Goal: Obtain resource: Obtain resource

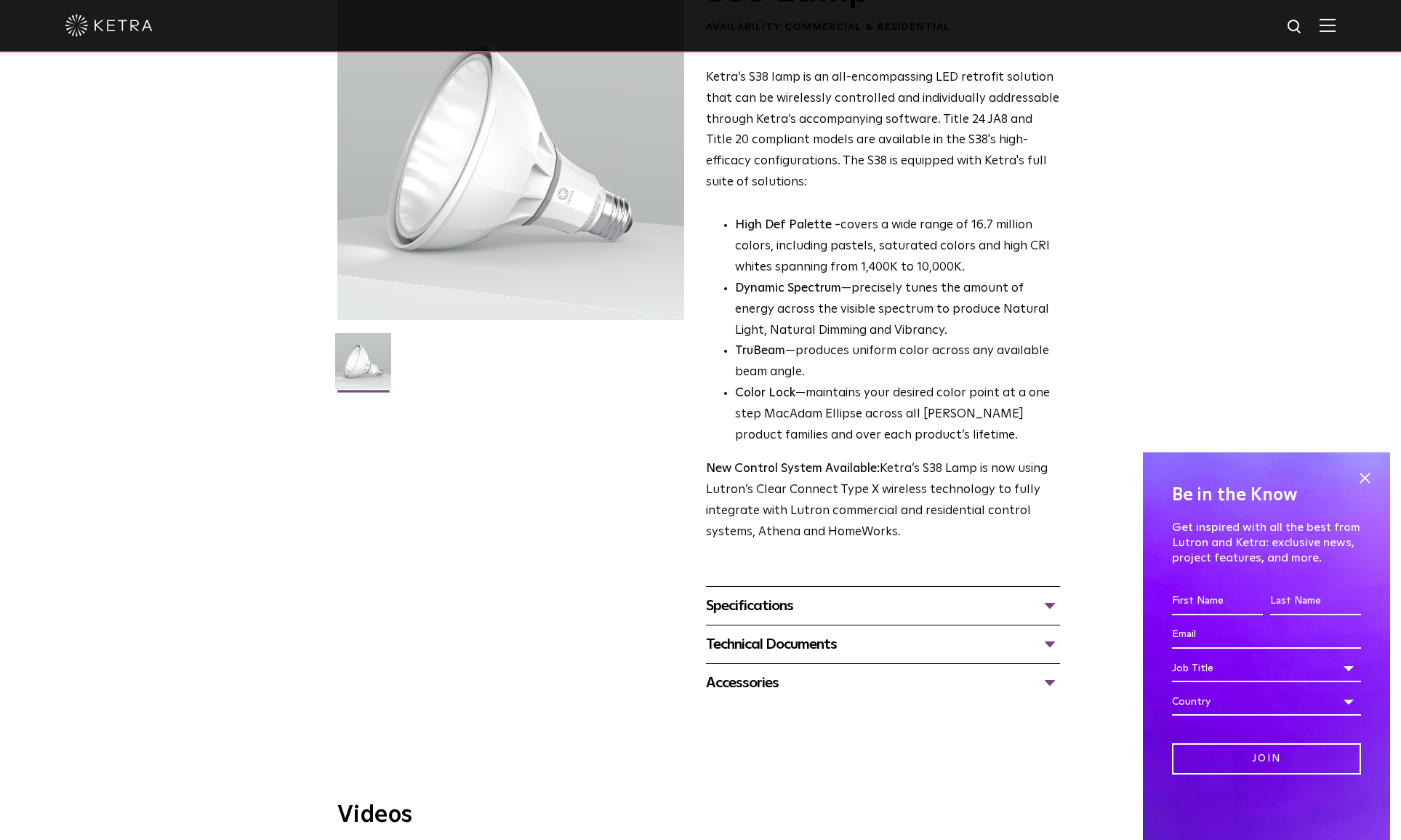
scroll to position [141, 0]
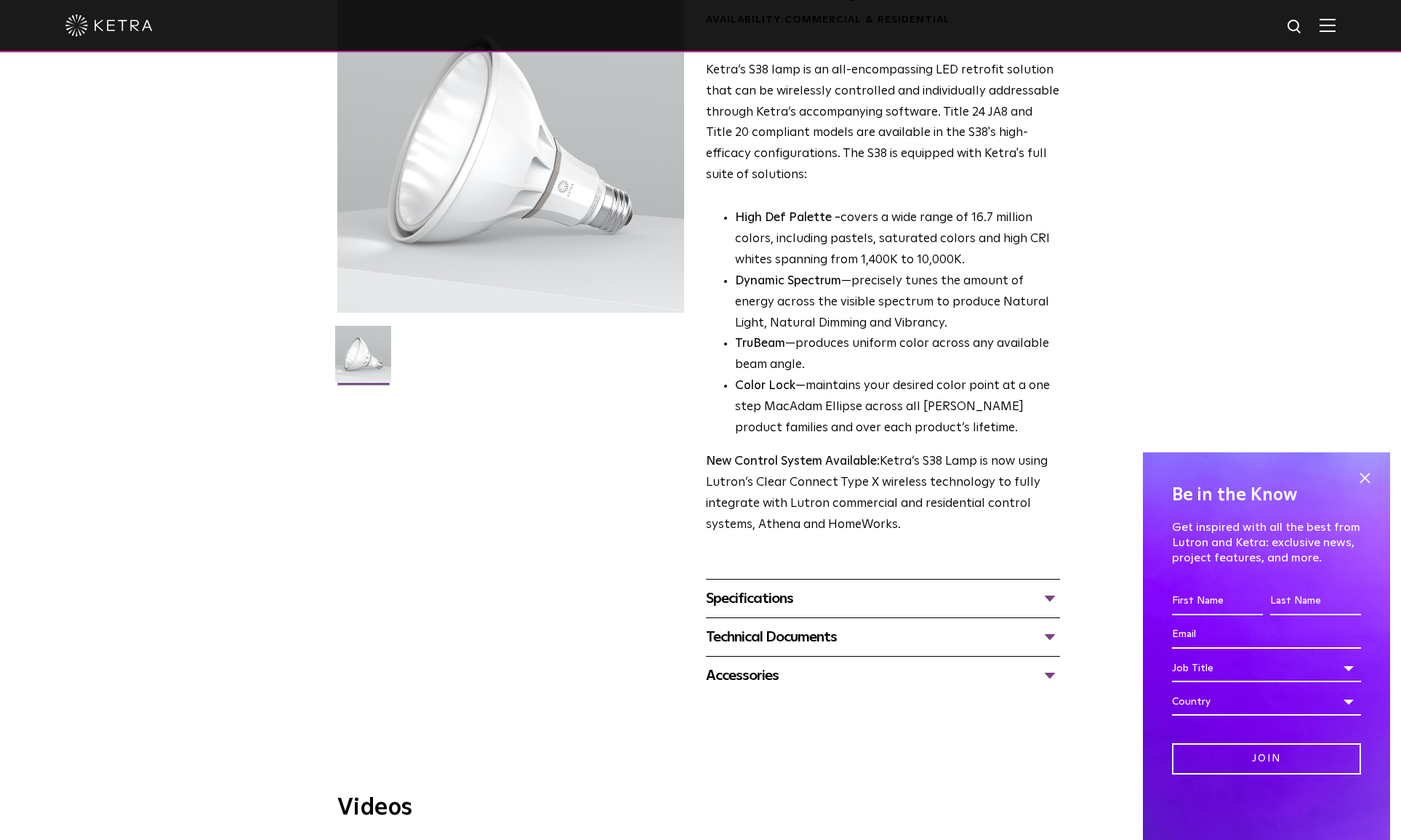
click at [945, 611] on div "Specifications LUMEN OUTPUTS 1100 HOUSING COLORS White, Black BASE TYPES E26 Ed…" at bounding box center [883, 598] width 354 height 39
click at [1040, 603] on div "Specifications" at bounding box center [883, 599] width 354 height 23
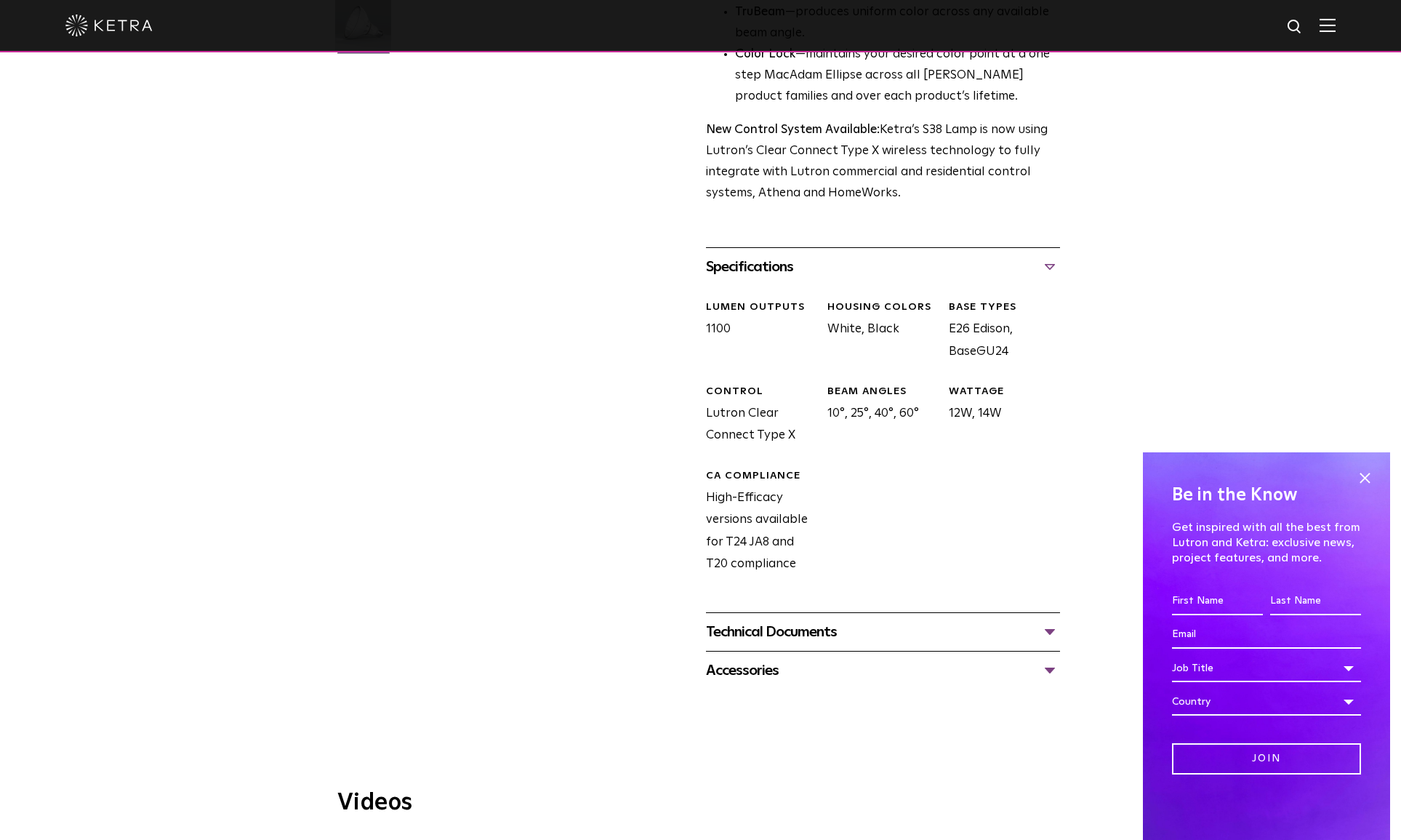
scroll to position [475, 0]
click at [1048, 631] on div "Technical Documents" at bounding box center [883, 629] width 354 height 23
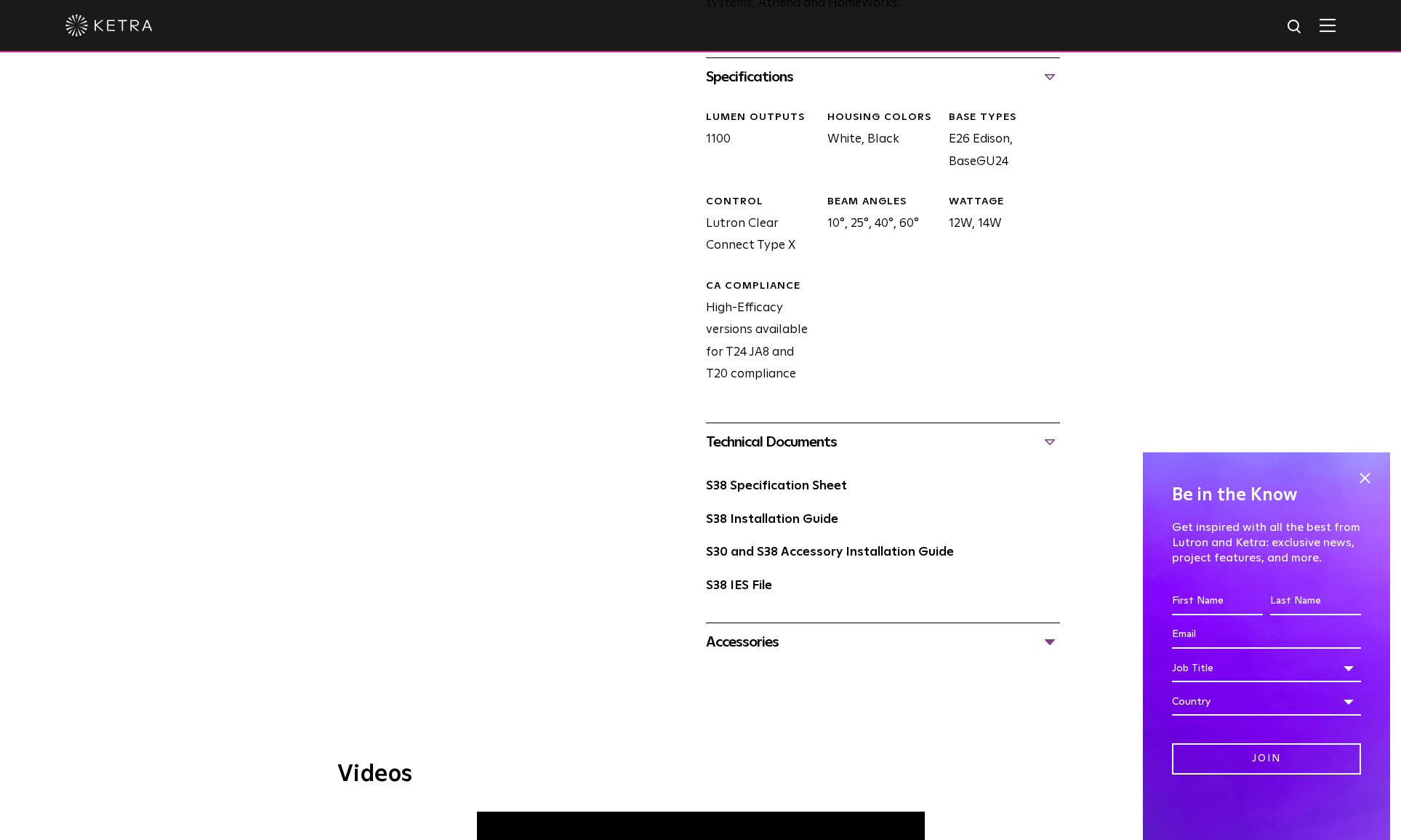
scroll to position [689, 0]
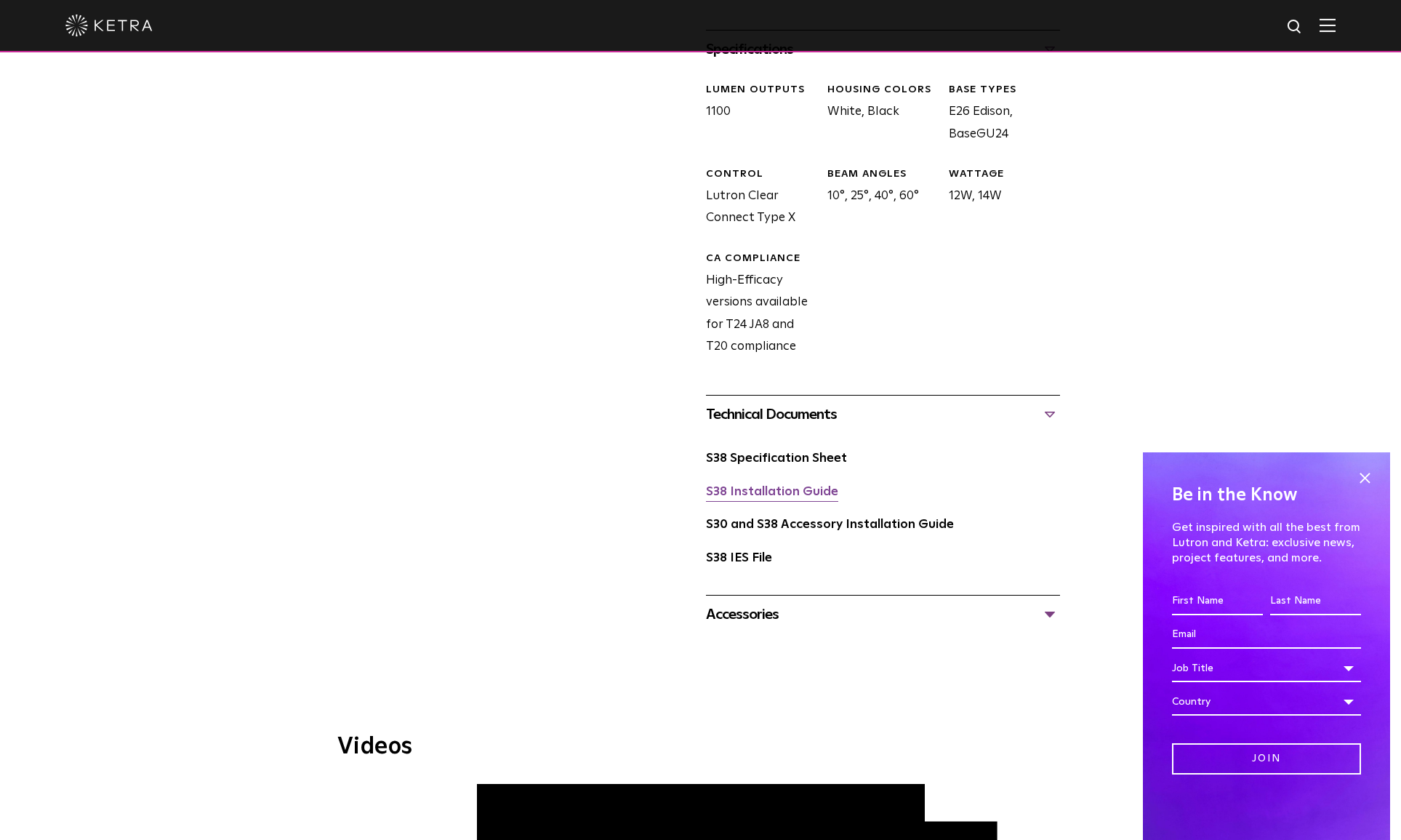
click at [810, 492] on link "S38 Installation Guide" at bounding box center [772, 492] width 132 height 13
click at [793, 525] on link "S30 and S38 Accessory Installation Guide" at bounding box center [830, 524] width 248 height 13
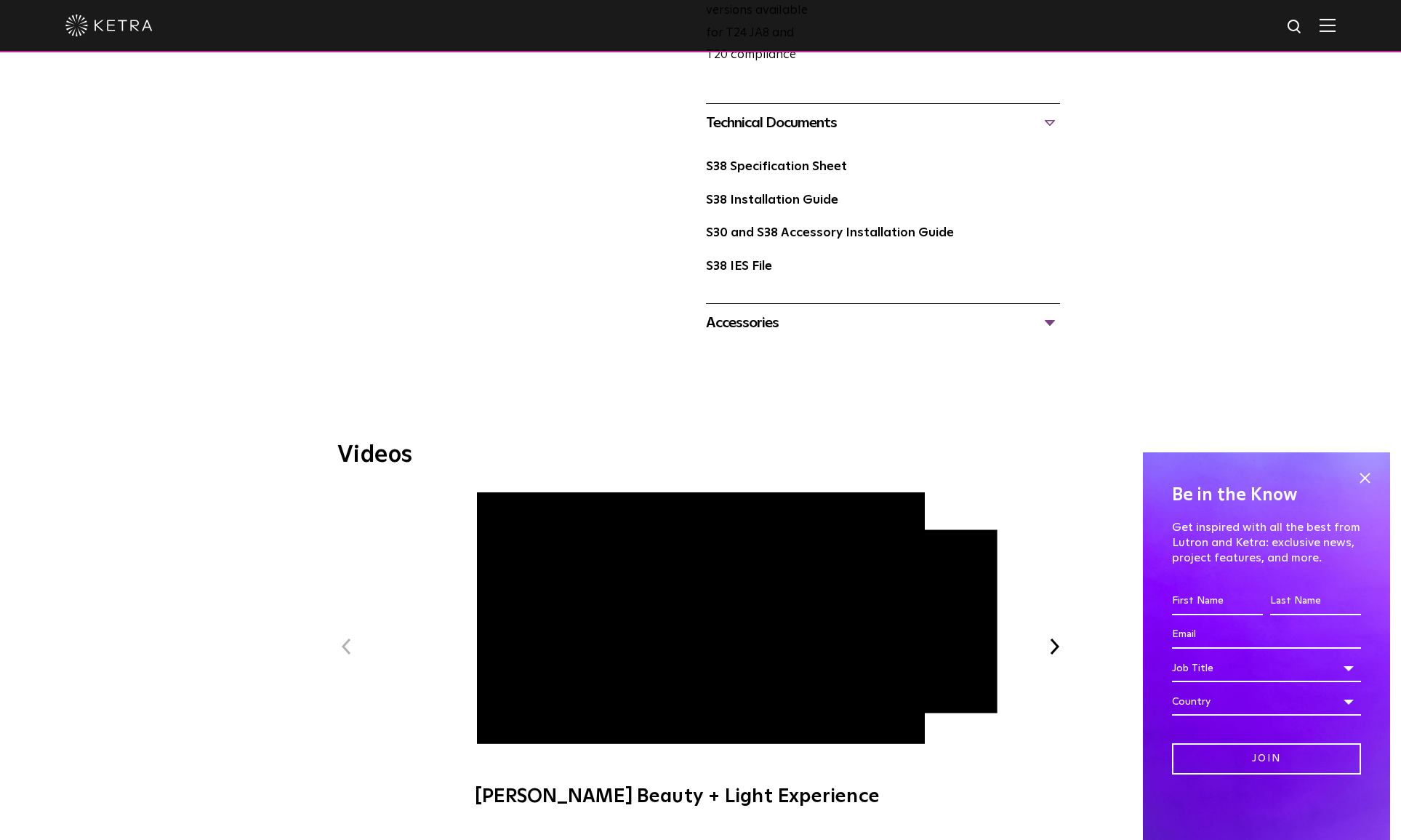
scroll to position [973, 0]
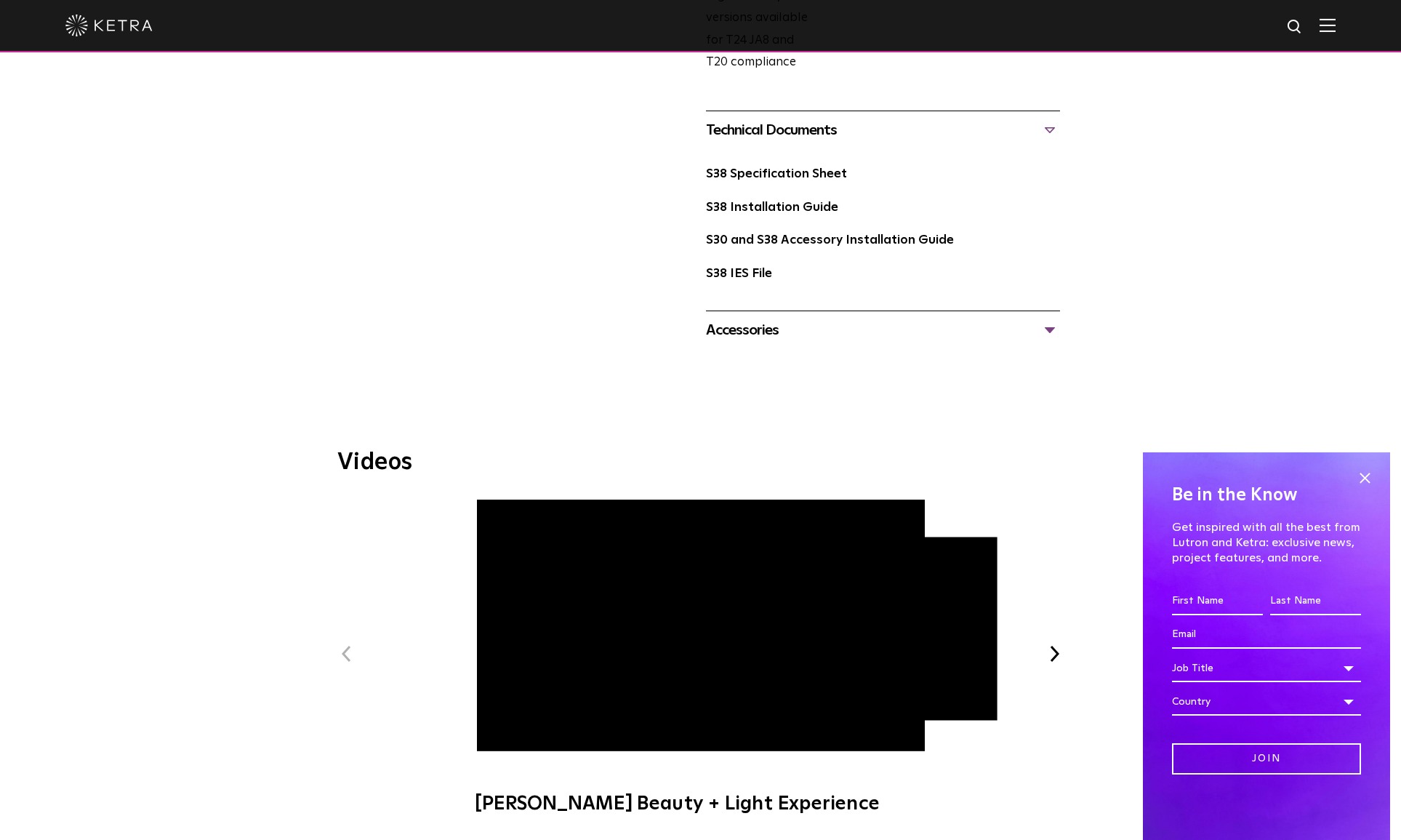
click at [1052, 338] on div "Accessories" at bounding box center [883, 330] width 354 height 23
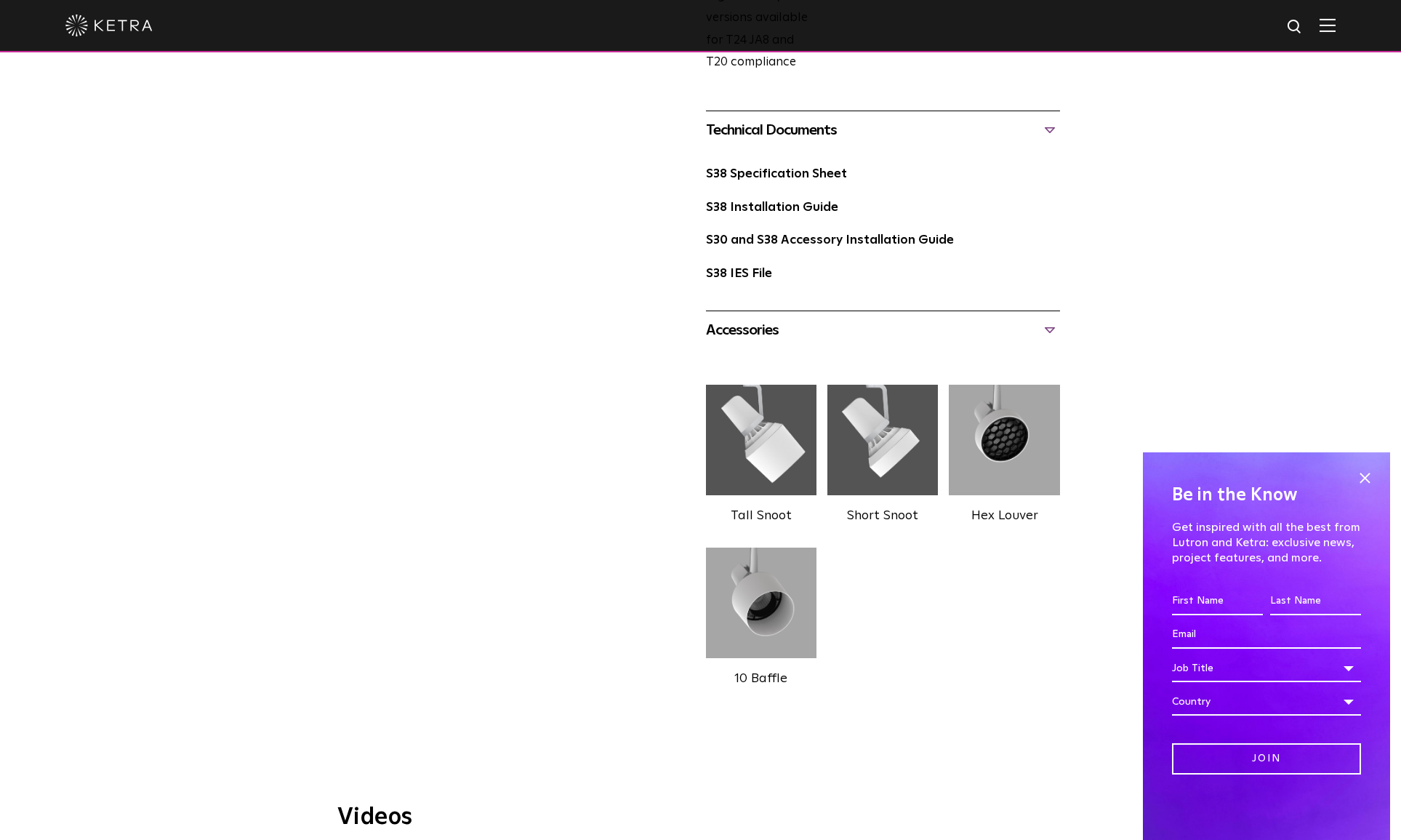
click at [1052, 338] on div "Accessories" at bounding box center [883, 330] width 354 height 23
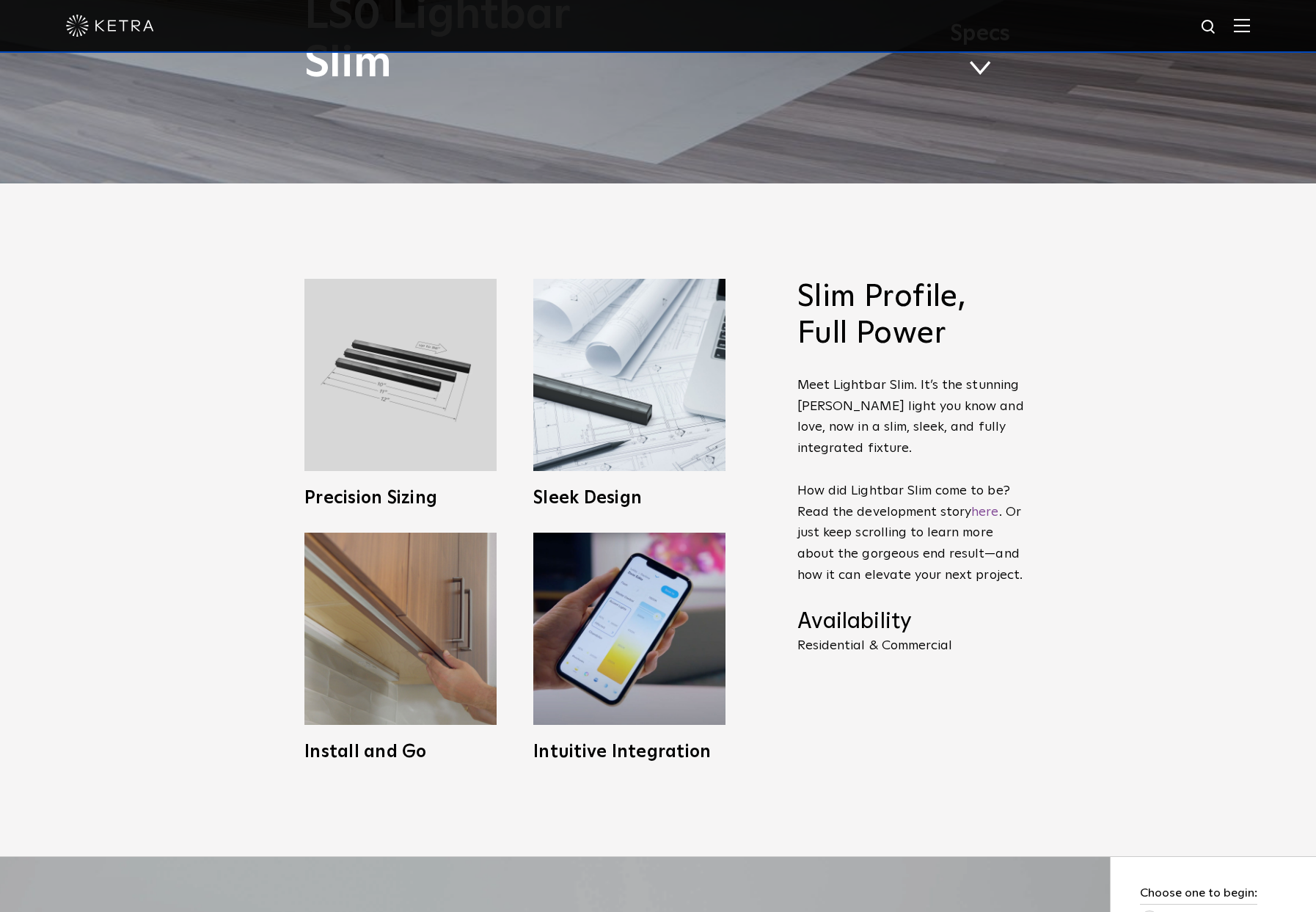
scroll to position [702, 0]
